Goal: Task Accomplishment & Management: Manage account settings

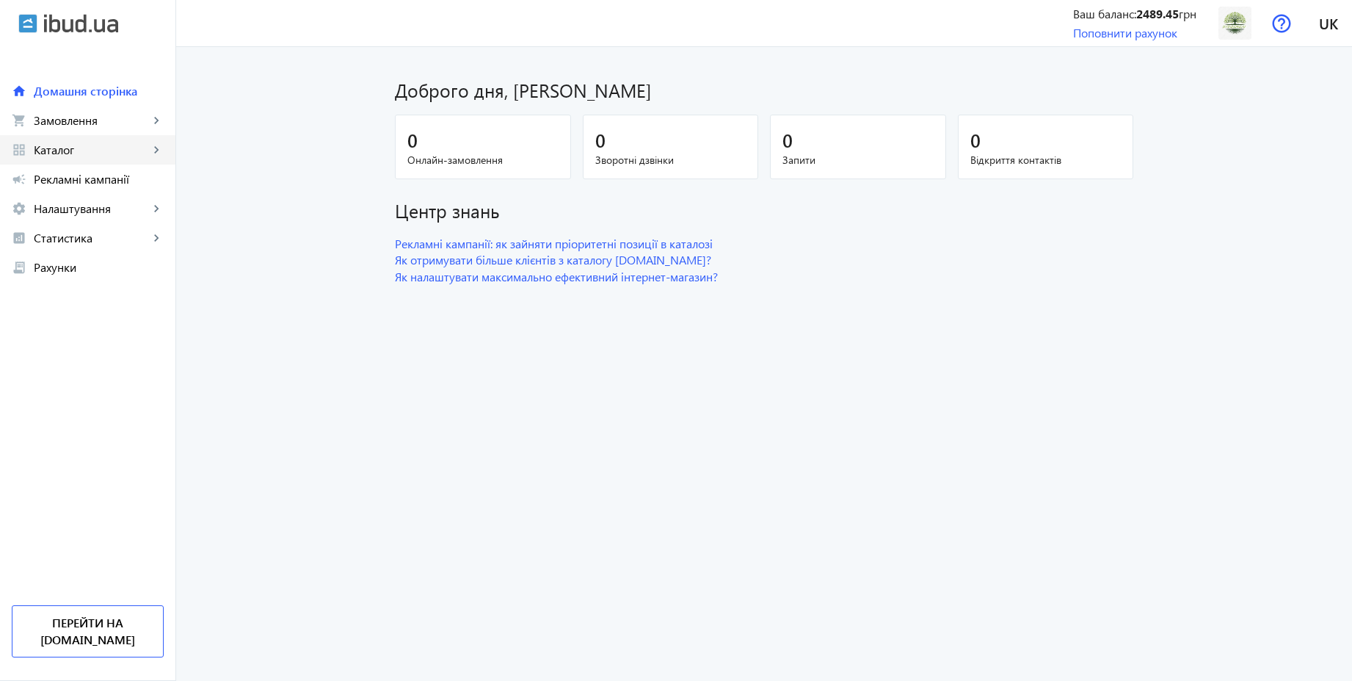
click at [62, 148] on span "Каталог" at bounding box center [91, 149] width 115 height 15
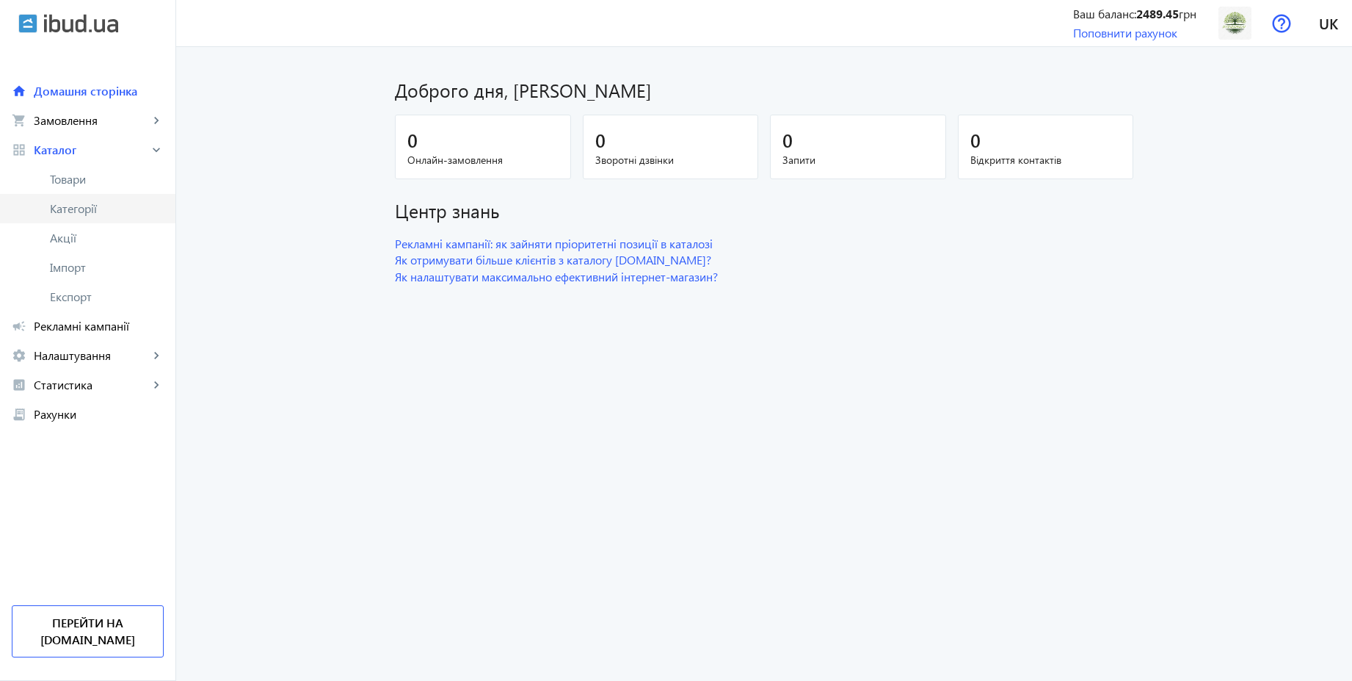
click at [81, 206] on span "Категорії" at bounding box center [107, 208] width 114 height 15
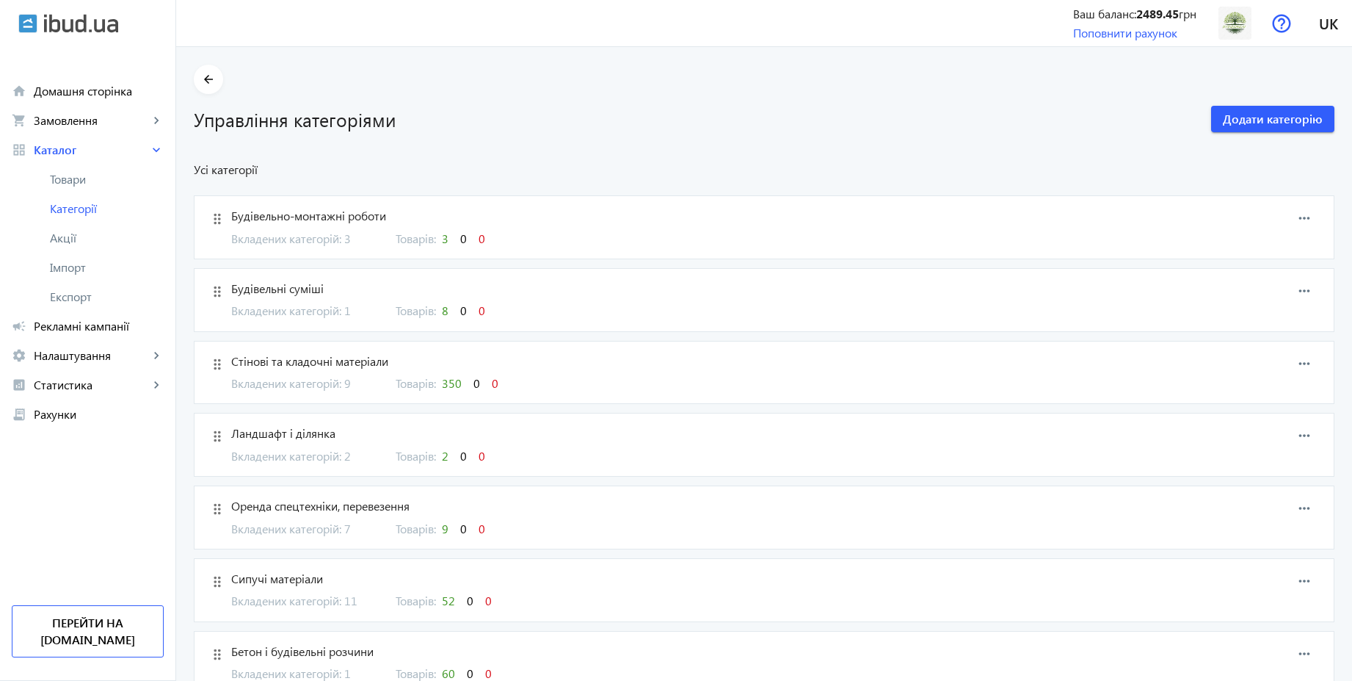
click at [343, 383] on span "Вкладених категорій: 9" at bounding box center [304, 383] width 147 height 16
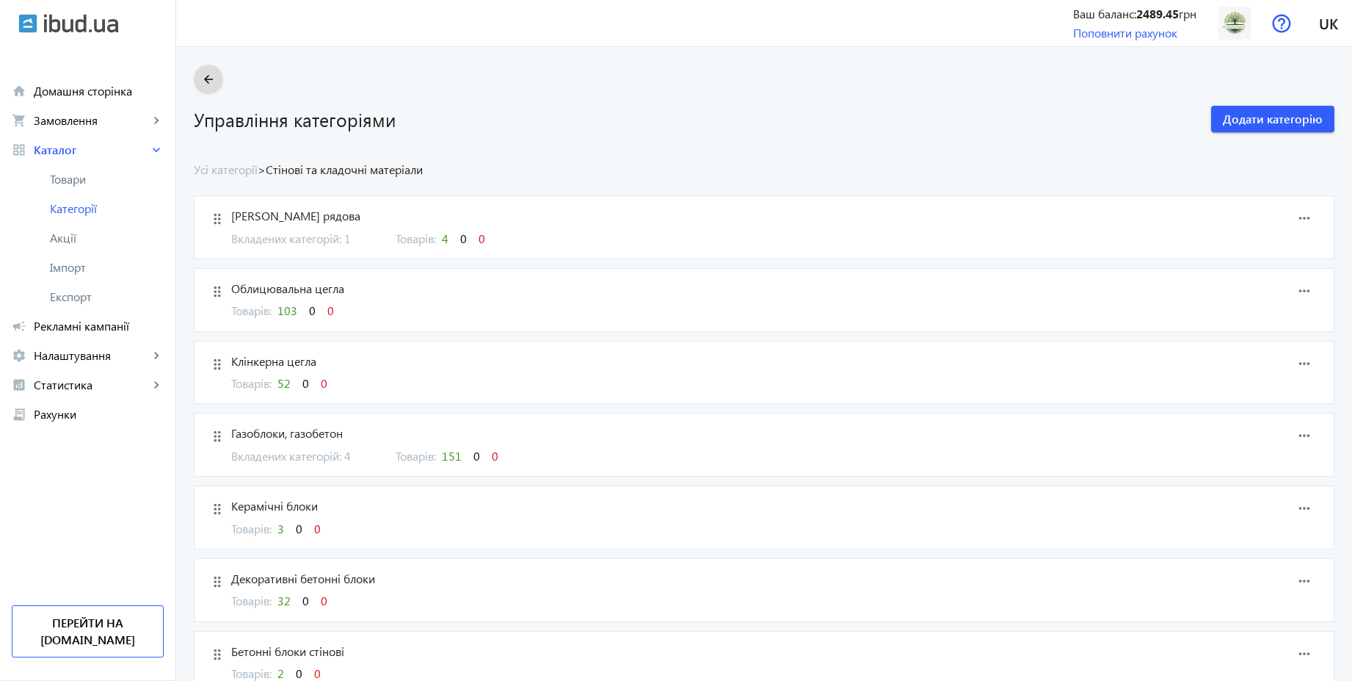
click at [200, 77] on mat-icon "arrow_back" at bounding box center [209, 79] width 18 height 18
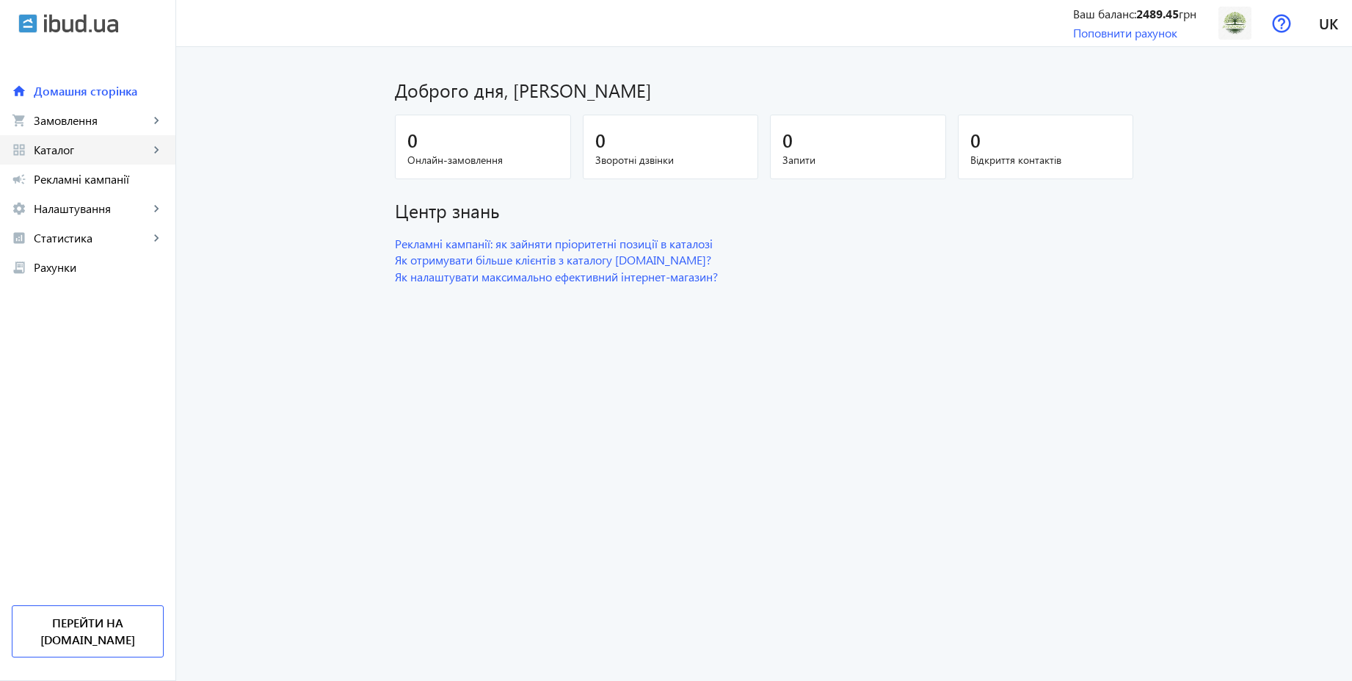
click at [68, 156] on span "Каталог" at bounding box center [91, 149] width 115 height 15
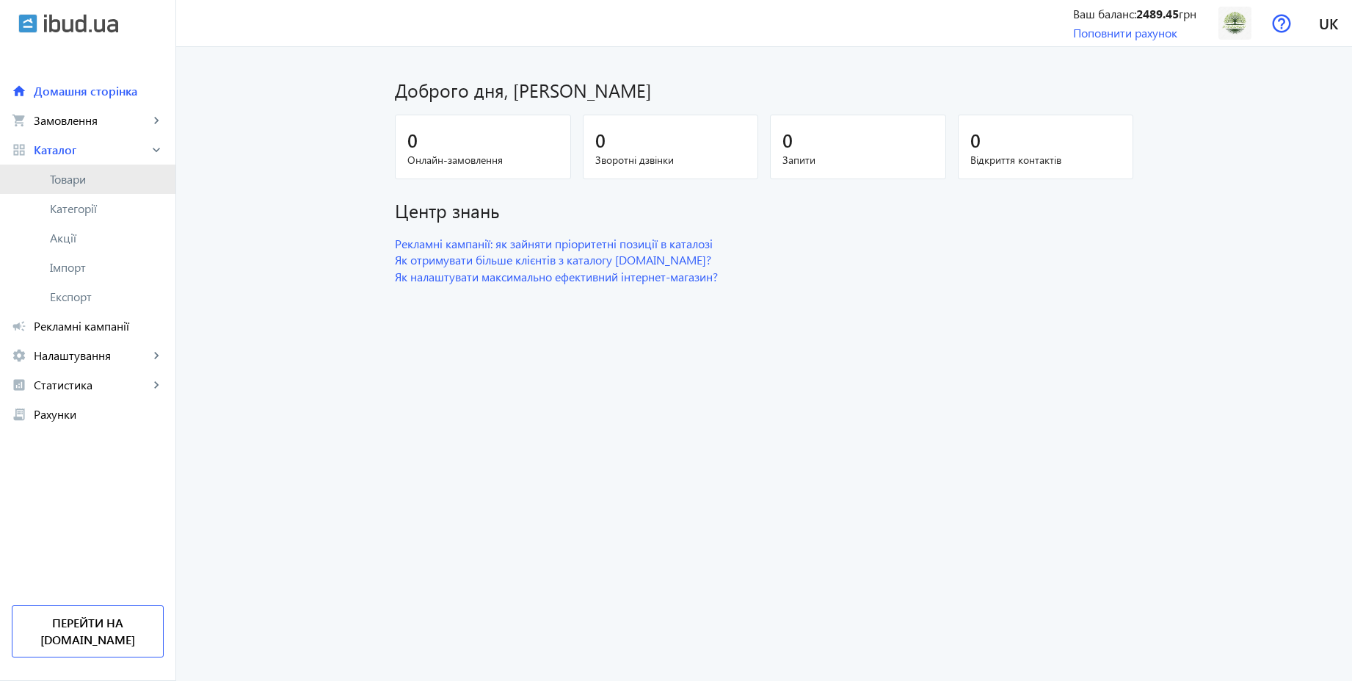
click at [73, 184] on span "Товари" at bounding box center [107, 179] width 114 height 15
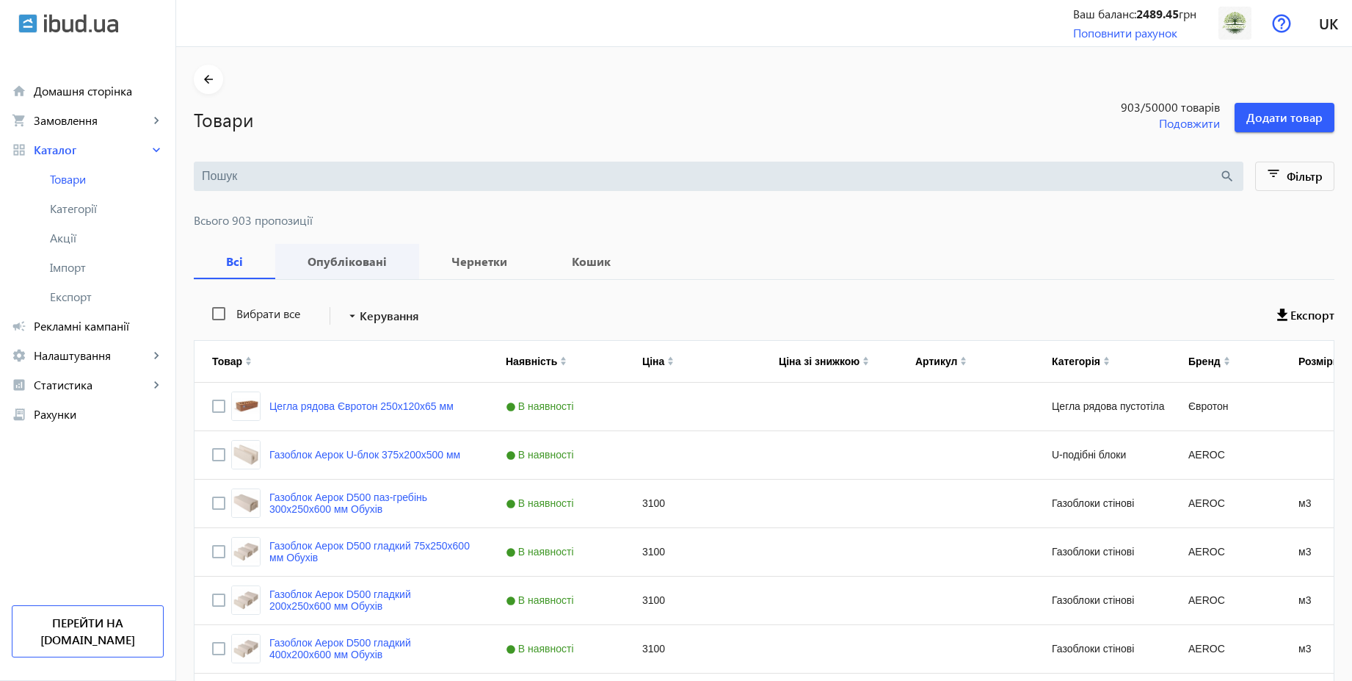
click at [351, 257] on b "Опубліковані" at bounding box center [347, 261] width 109 height 12
click at [106, 335] on link "campaign Рекламні кампанії" at bounding box center [87, 325] width 175 height 29
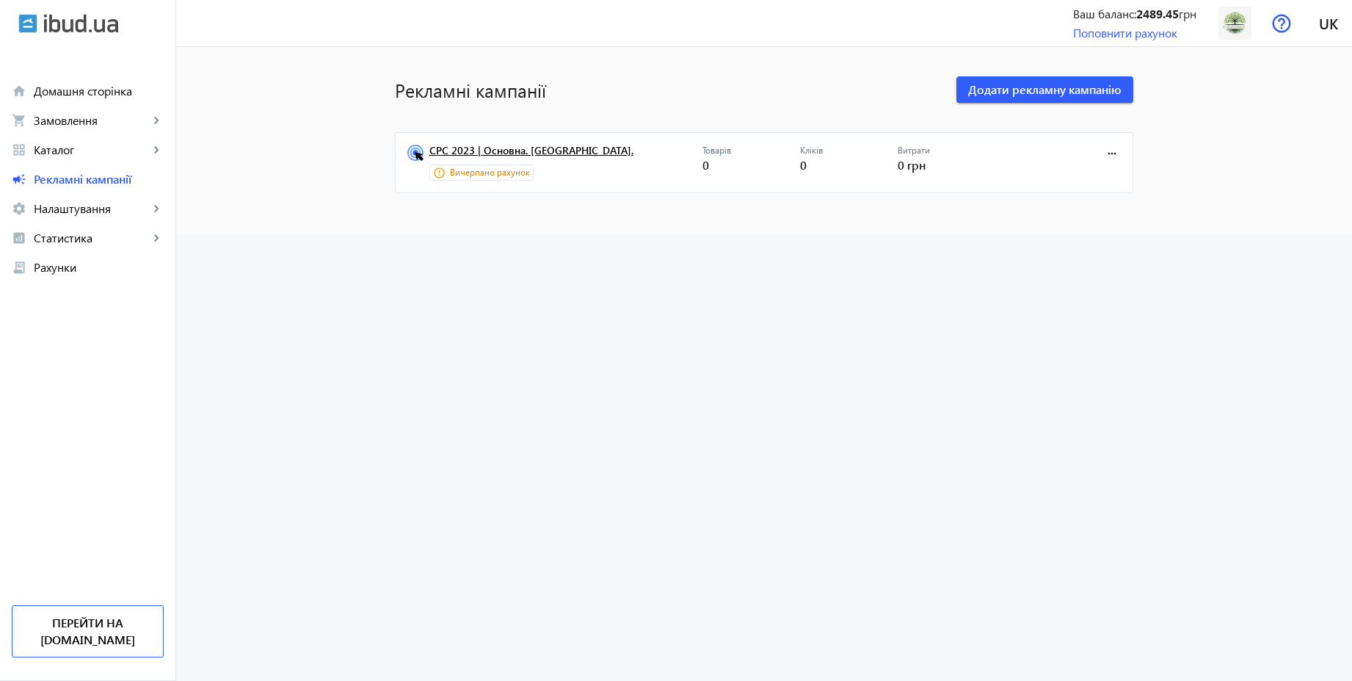
click at [490, 151] on link "CPC 2023 | Основна. [GEOGRAPHIC_DATA]." at bounding box center [565, 155] width 273 height 21
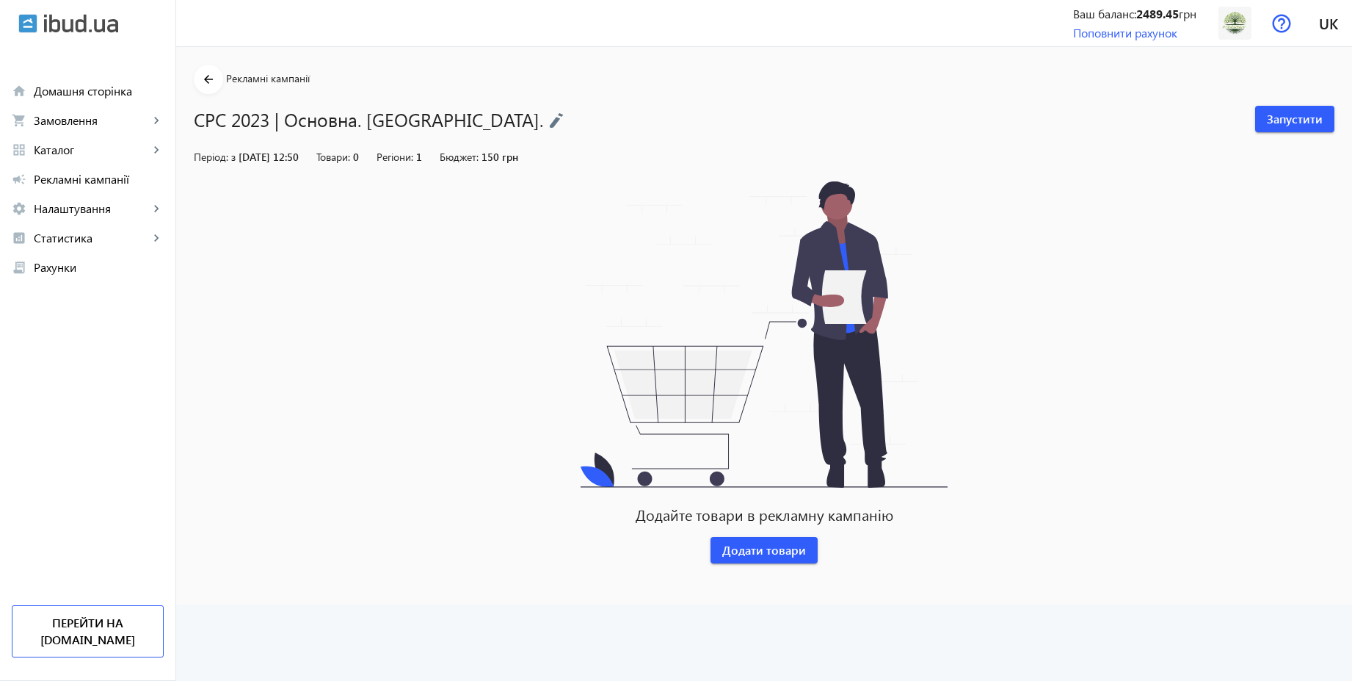
click at [549, 116] on img at bounding box center [556, 120] width 15 height 16
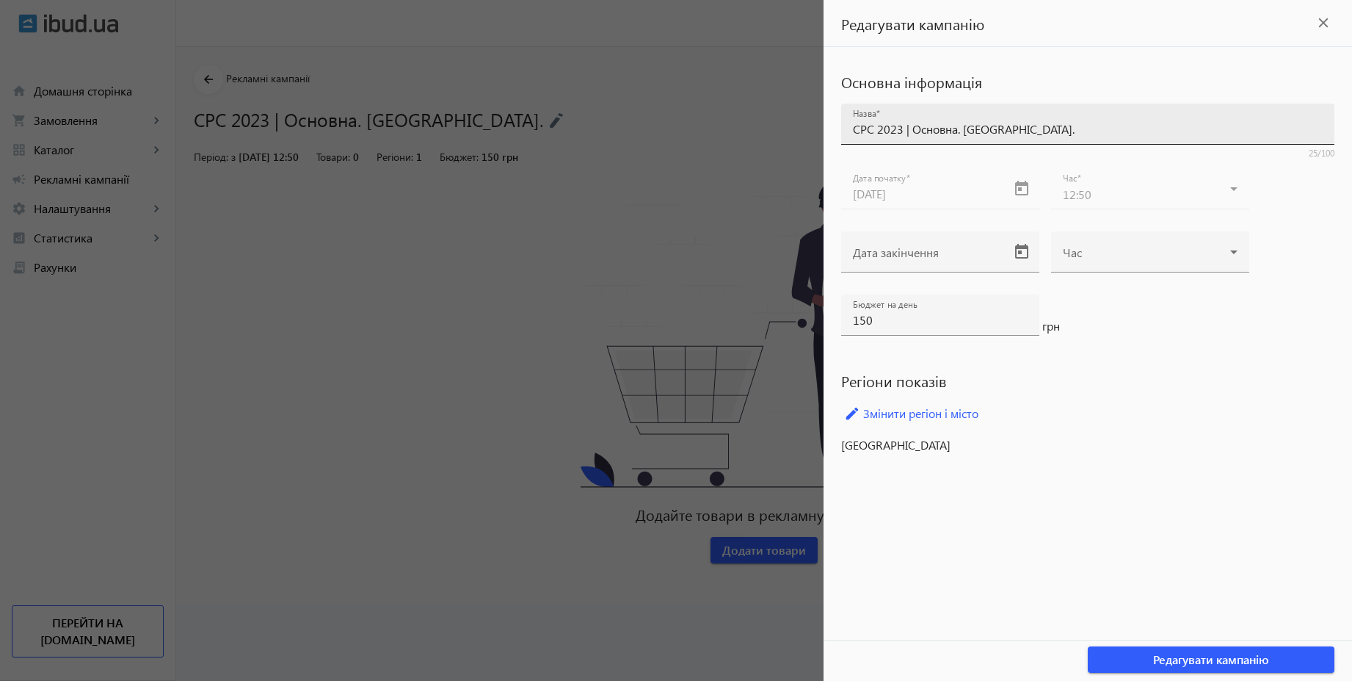
click at [899, 131] on input "CPC 2023 | Основна. [GEOGRAPHIC_DATA]." at bounding box center [1088, 128] width 470 height 15
type input "CPC 2025 | Базовий вивід"
click at [1186, 667] on span "button" at bounding box center [1211, 659] width 247 height 35
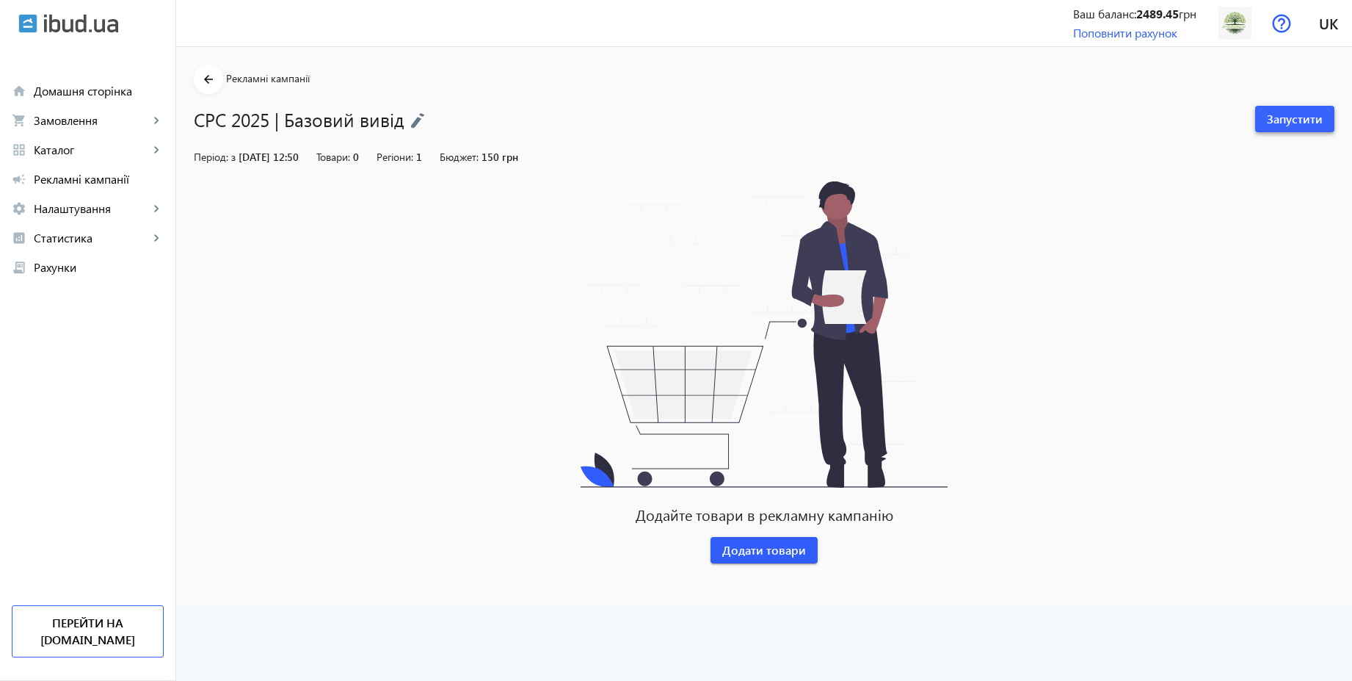
click at [1293, 117] on span "Запустити" at bounding box center [1295, 119] width 56 height 16
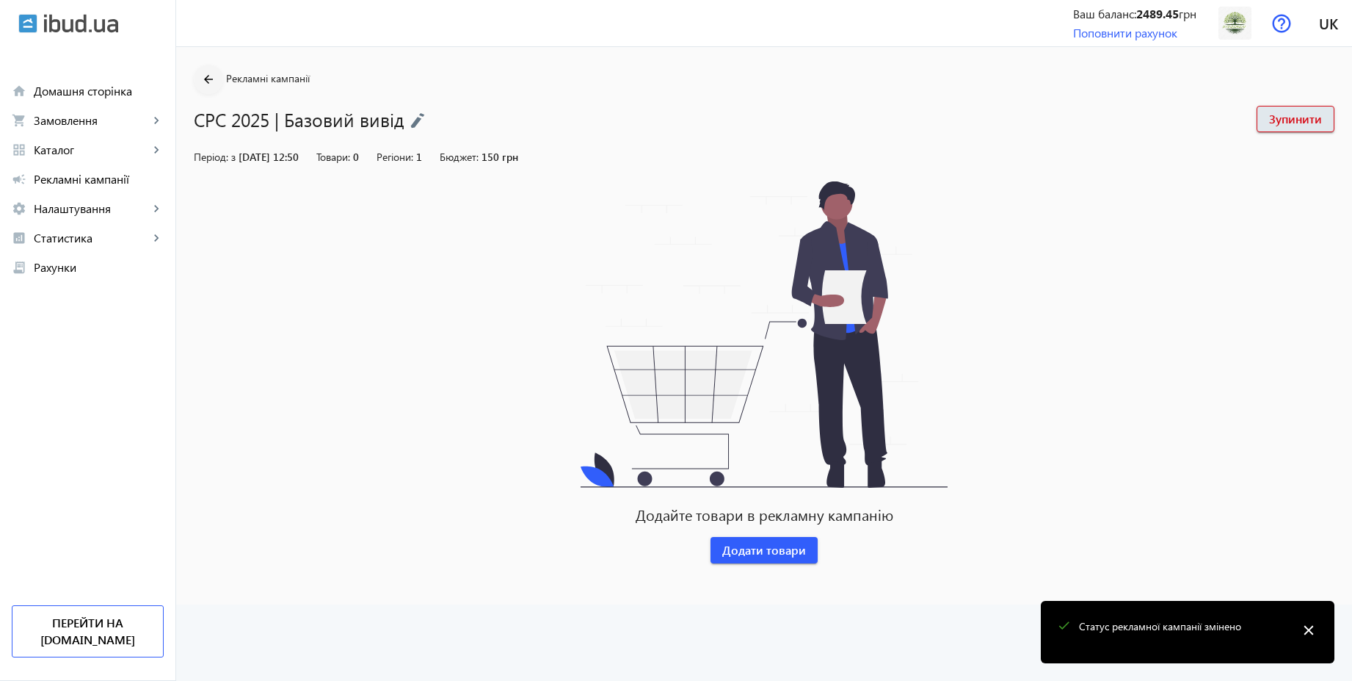
click at [207, 76] on mat-icon "arrow_back" at bounding box center [209, 79] width 18 height 18
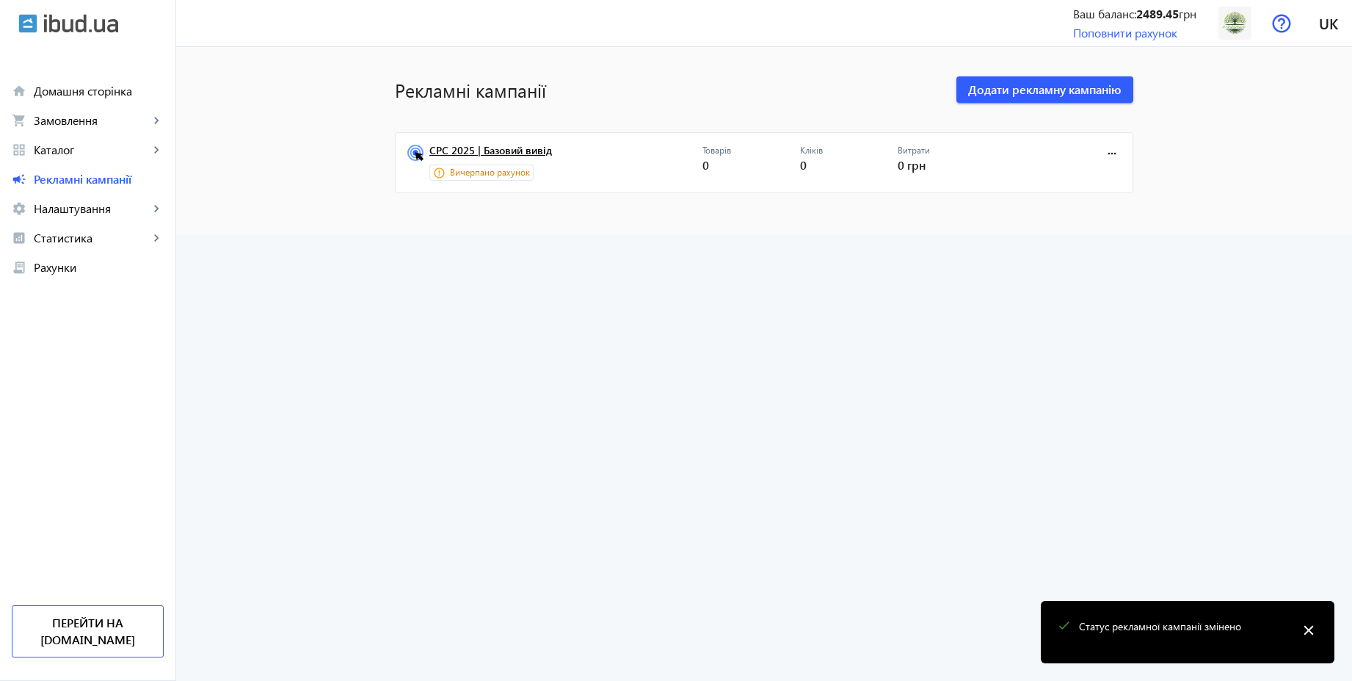
click at [520, 153] on link "CPC 2025 | Базовий вивід" at bounding box center [565, 155] width 273 height 21
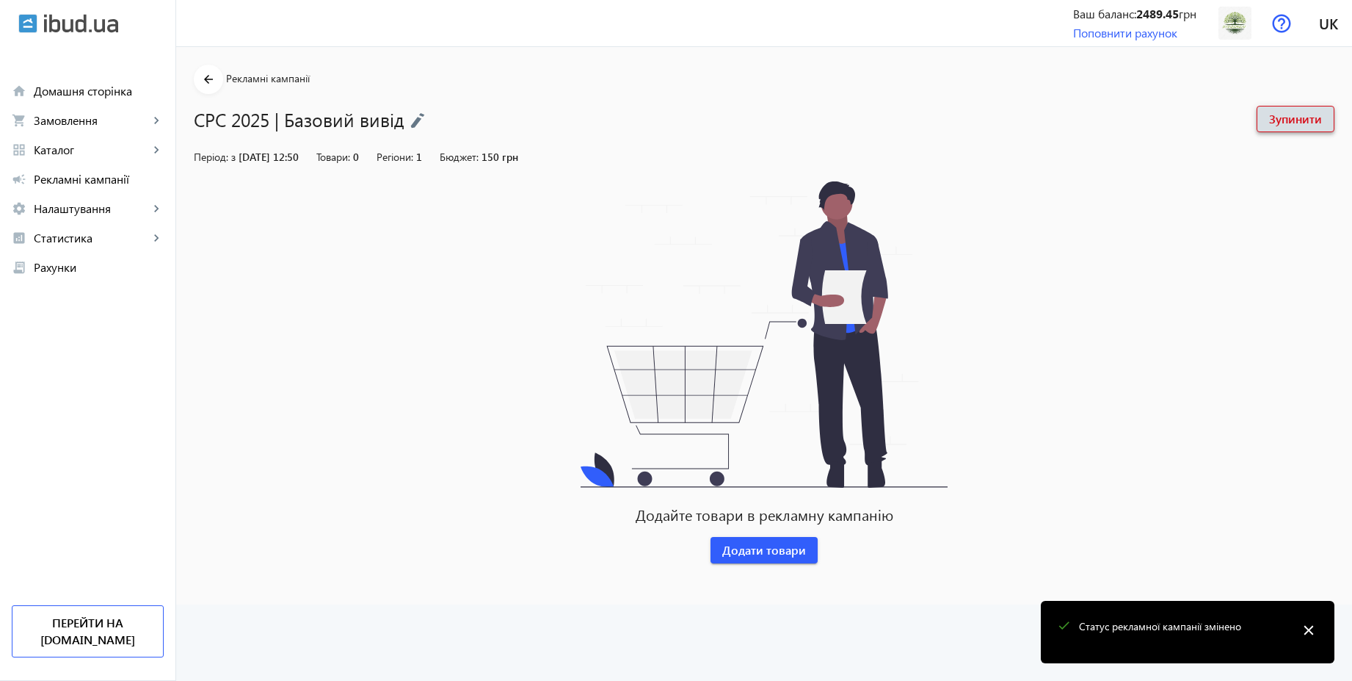
click at [1307, 119] on span "Зупинити" at bounding box center [1295, 119] width 53 height 16
click at [1286, 117] on span "Запустити" at bounding box center [1295, 119] width 56 height 16
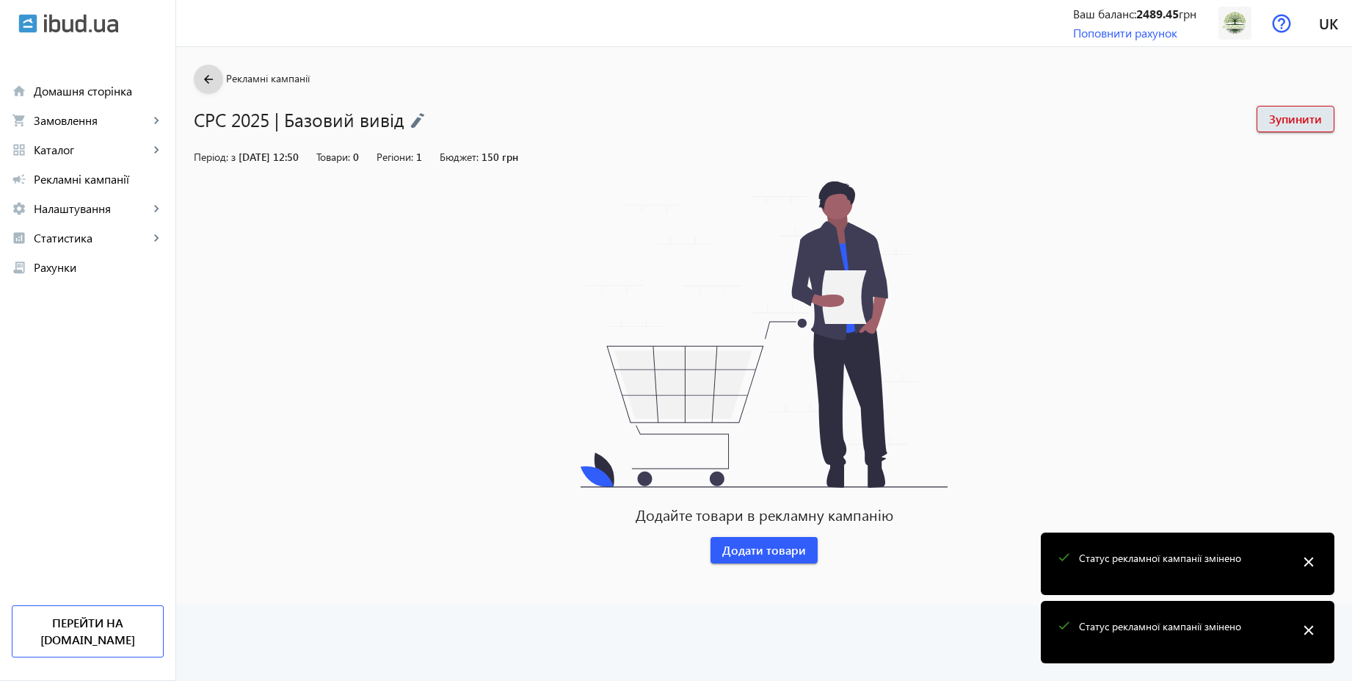
click at [200, 78] on mat-icon "arrow_back" at bounding box center [209, 79] width 18 height 18
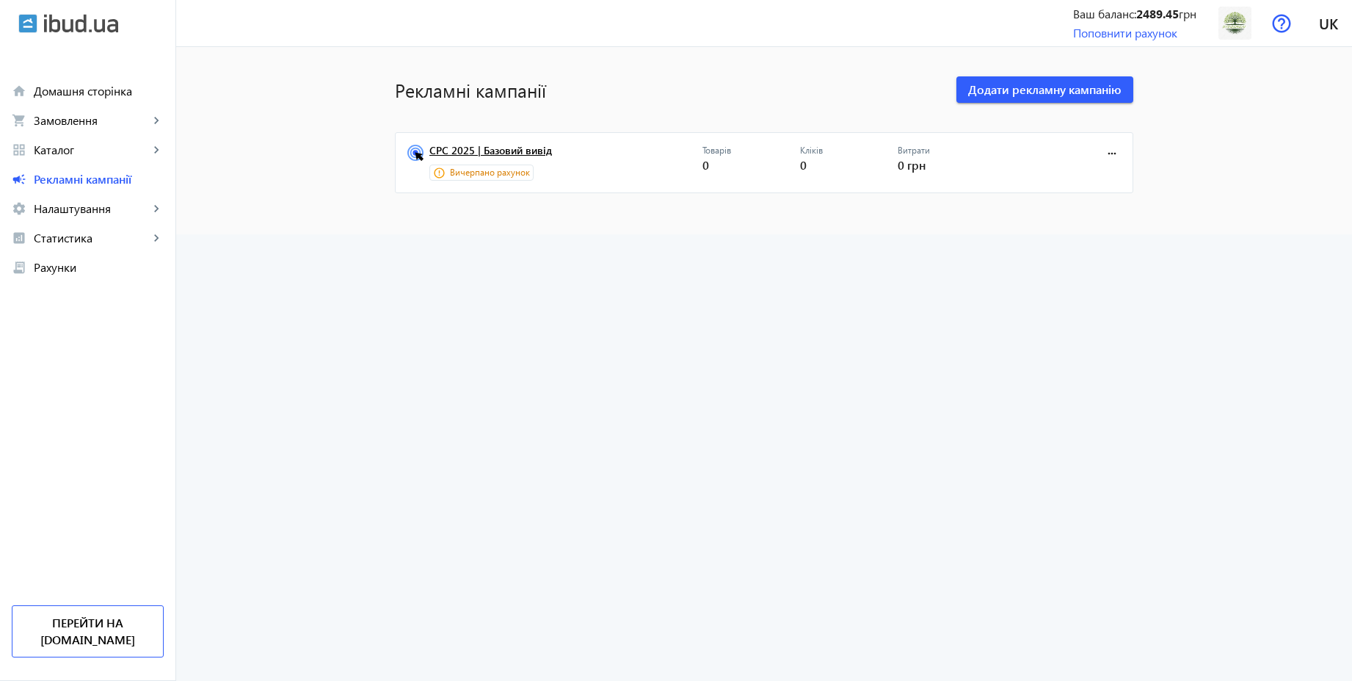
click at [525, 148] on link "CPC 2025 | Базовий вивід" at bounding box center [565, 155] width 273 height 21
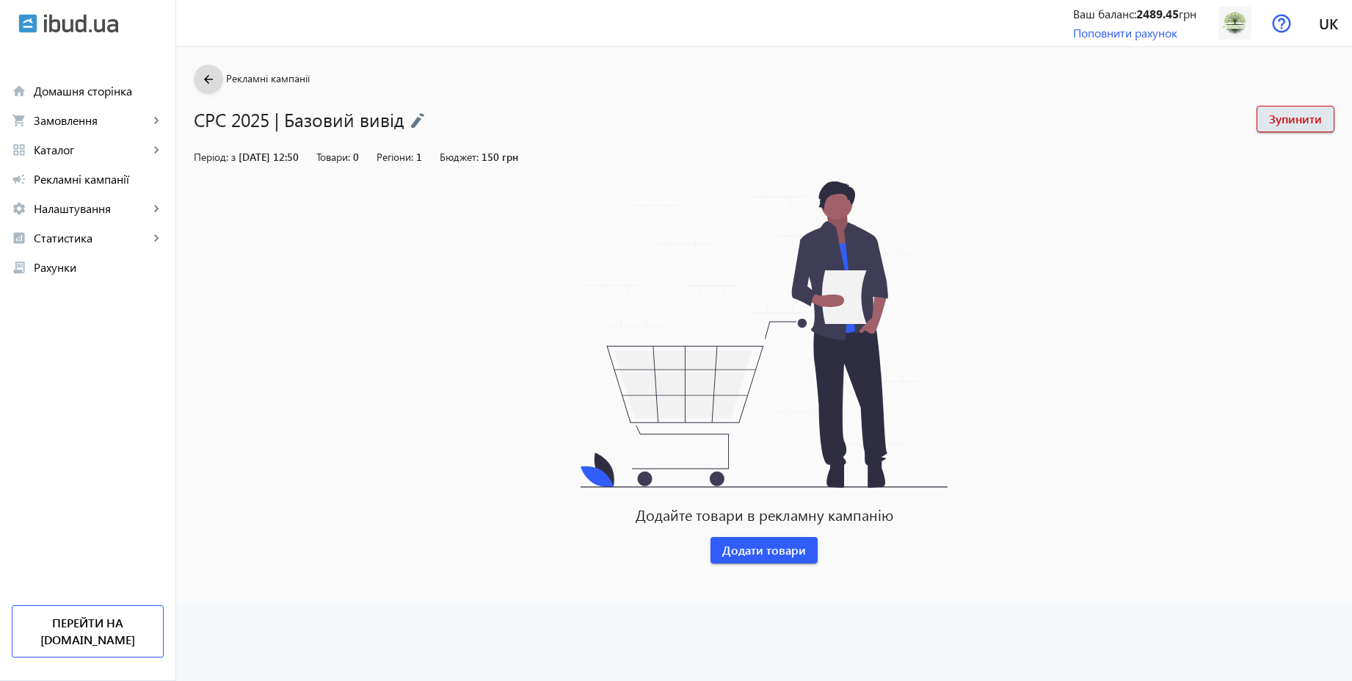
click at [202, 80] on mat-icon "arrow_back" at bounding box center [209, 79] width 18 height 18
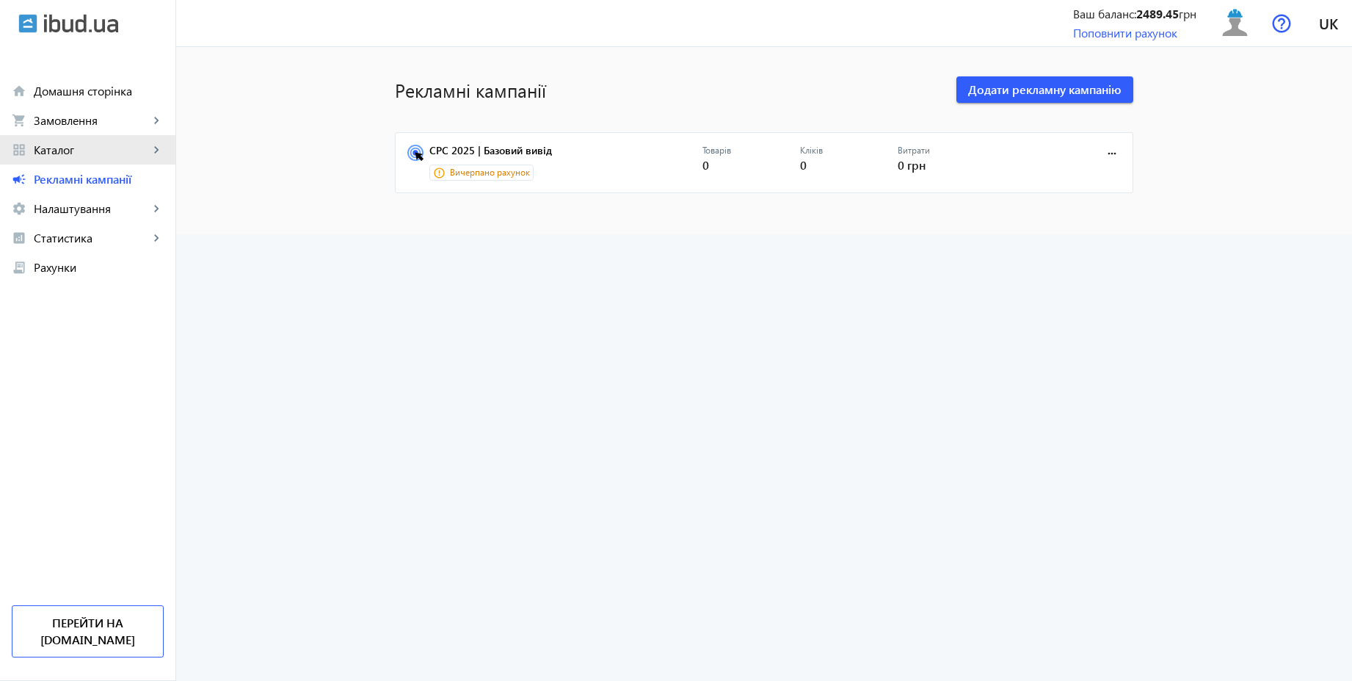
click at [62, 154] on span "Каталог" at bounding box center [91, 149] width 115 height 15
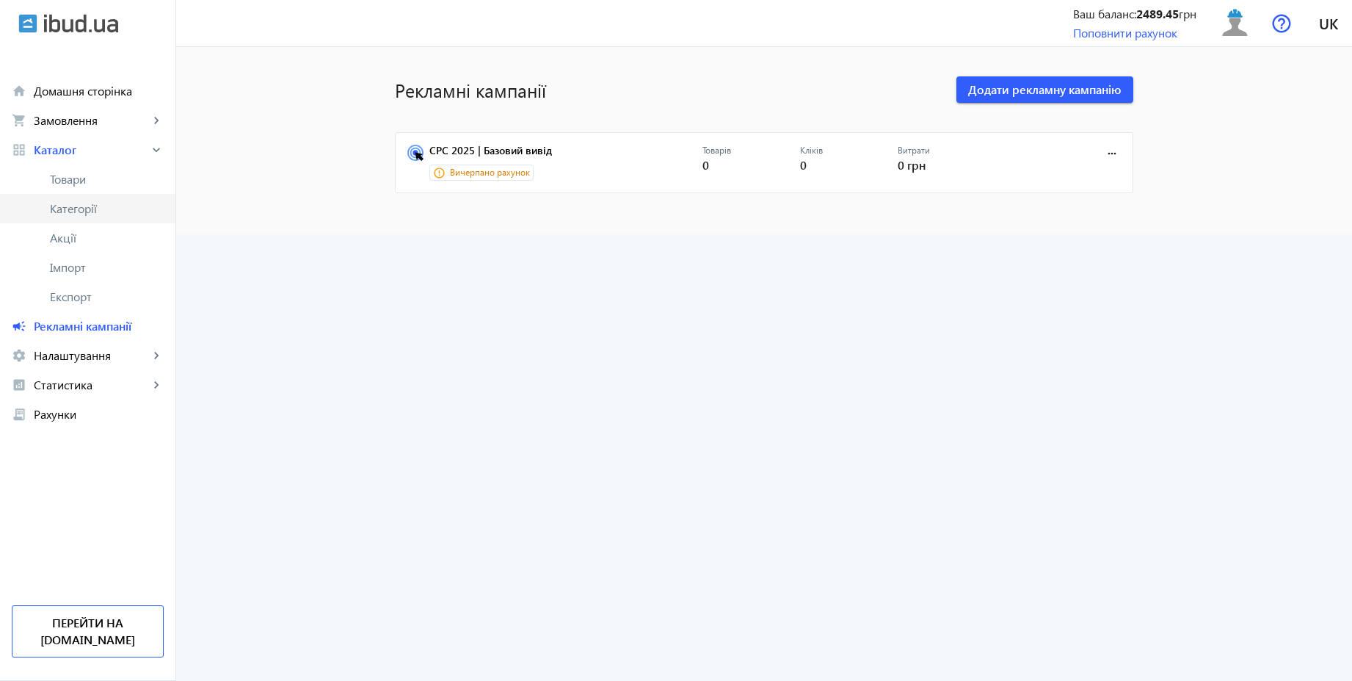
click at [77, 203] on span "Категорії" at bounding box center [107, 208] width 114 height 15
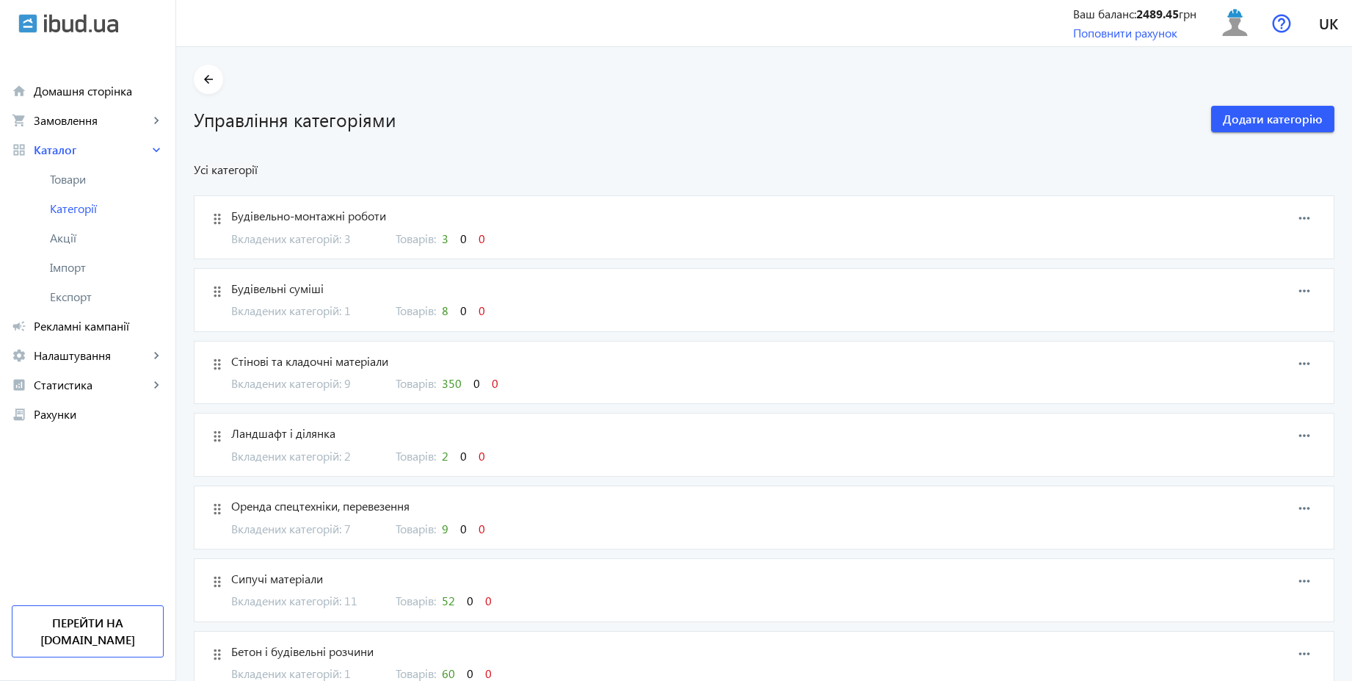
scroll to position [88, 0]
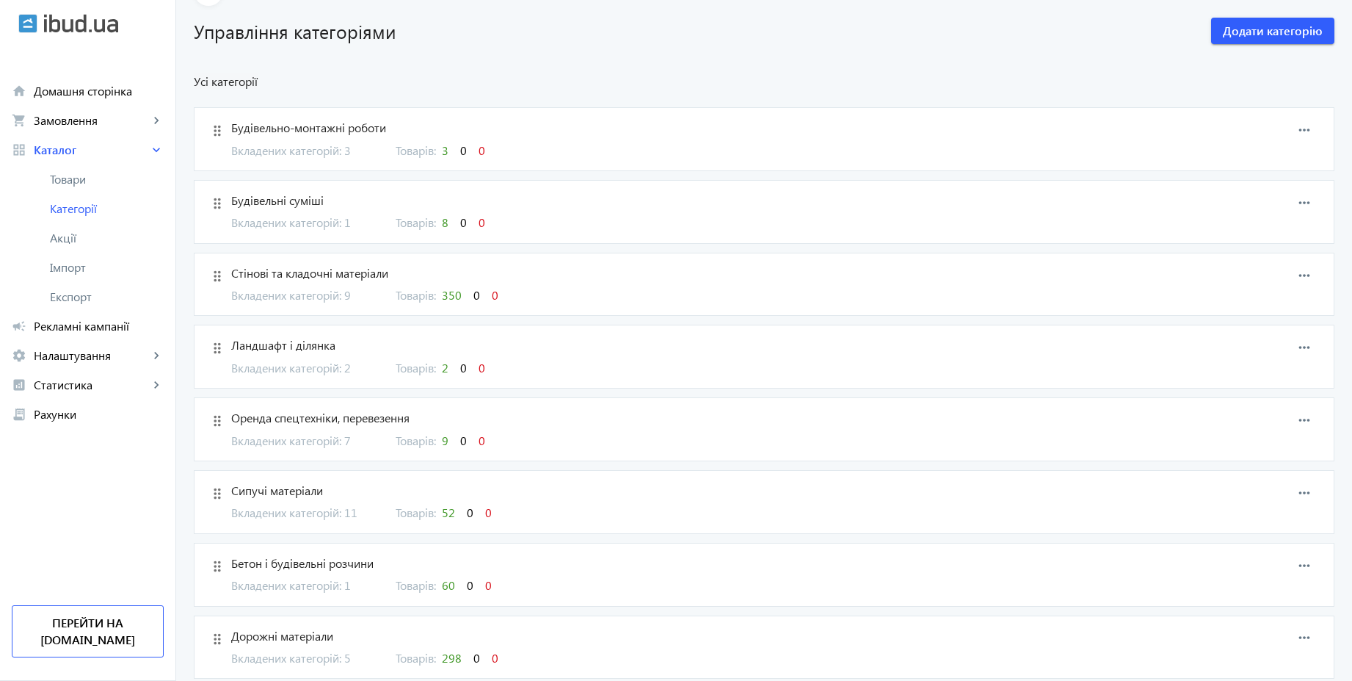
click at [552, 72] on div "arrow_back Управління категоріями Додати категорію Усі категорії drag_indicator…" at bounding box center [764, 677] width 1176 height 1400
click at [82, 175] on span "Товари" at bounding box center [107, 179] width 114 height 15
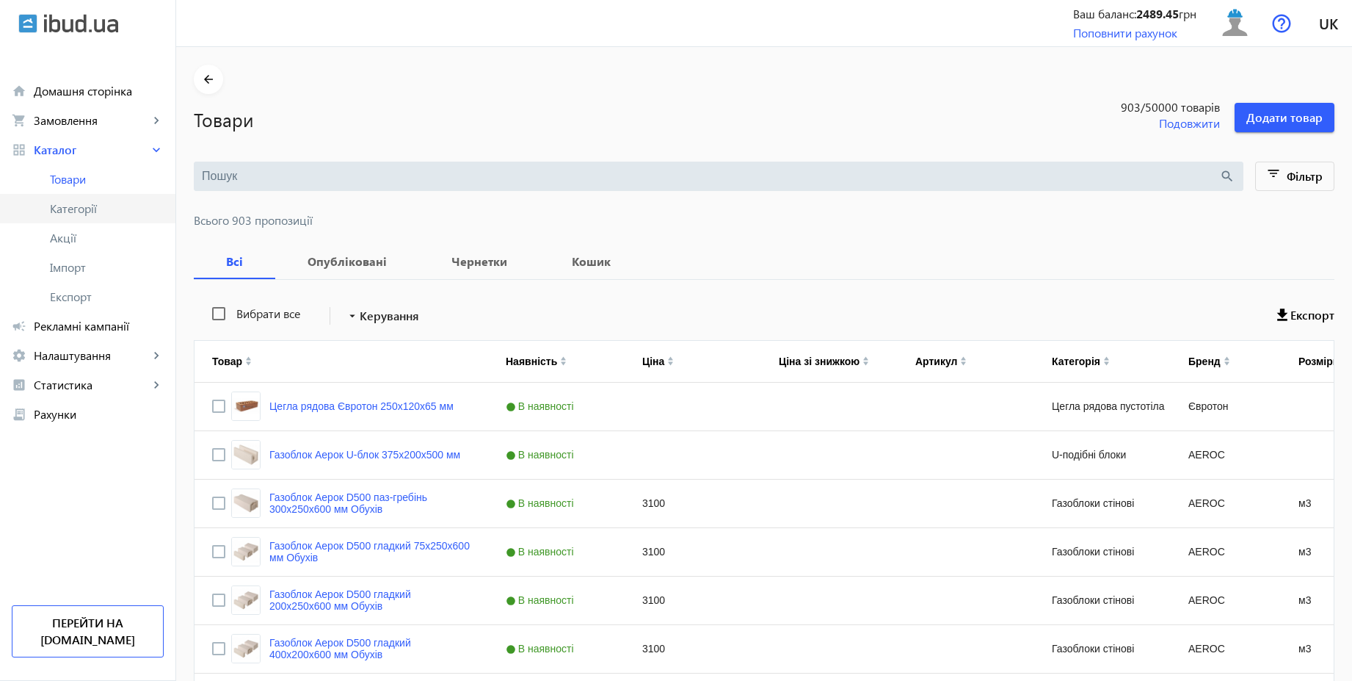
click at [76, 211] on span "Категорії" at bounding box center [107, 208] width 114 height 15
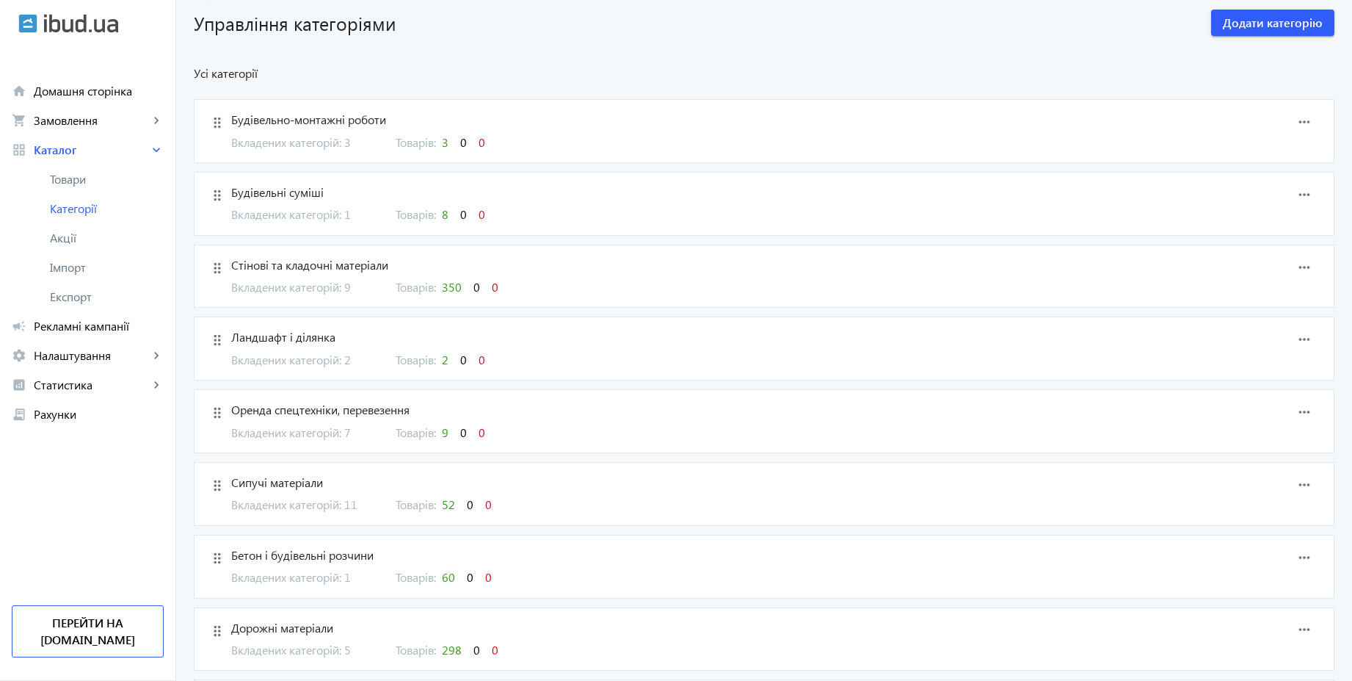
scroll to position [88, 0]
